Goal: Navigation & Orientation: Go to known website

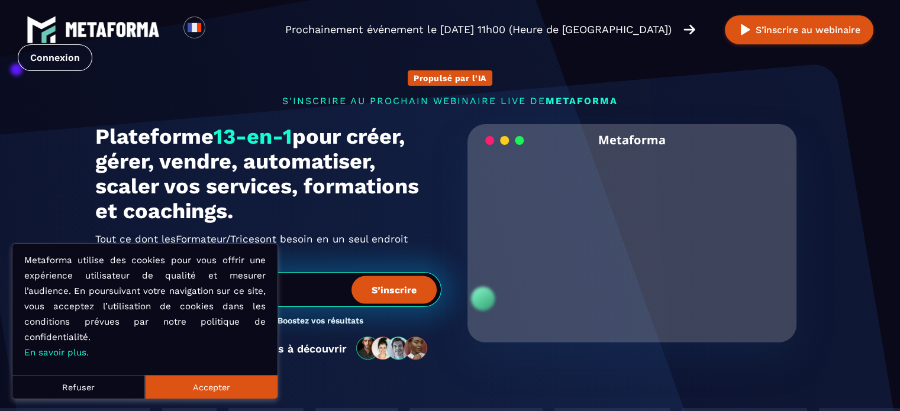
click at [192, 392] on button "Accepter" at bounding box center [211, 387] width 133 height 24
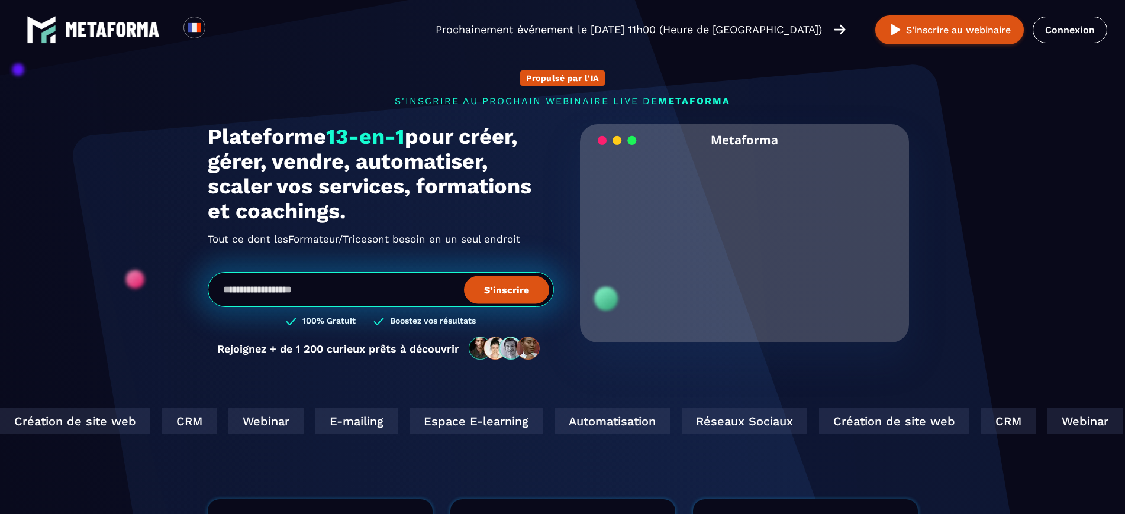
click at [899, 33] on link "Connexion" at bounding box center [1070, 30] width 75 height 27
